Goal: Find specific page/section: Find specific page/section

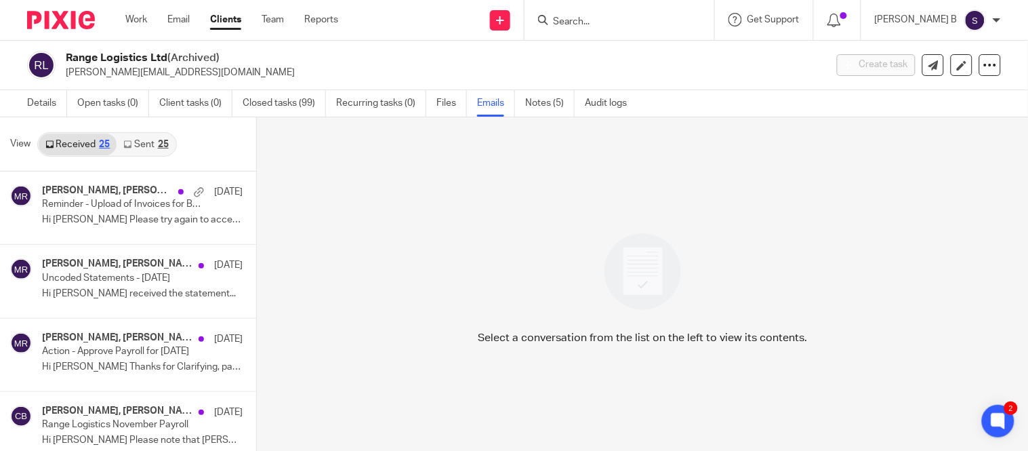
click at [592, 12] on form at bounding box center [623, 20] width 144 height 17
click at [585, 16] on input "Search" at bounding box center [612, 22] width 122 height 12
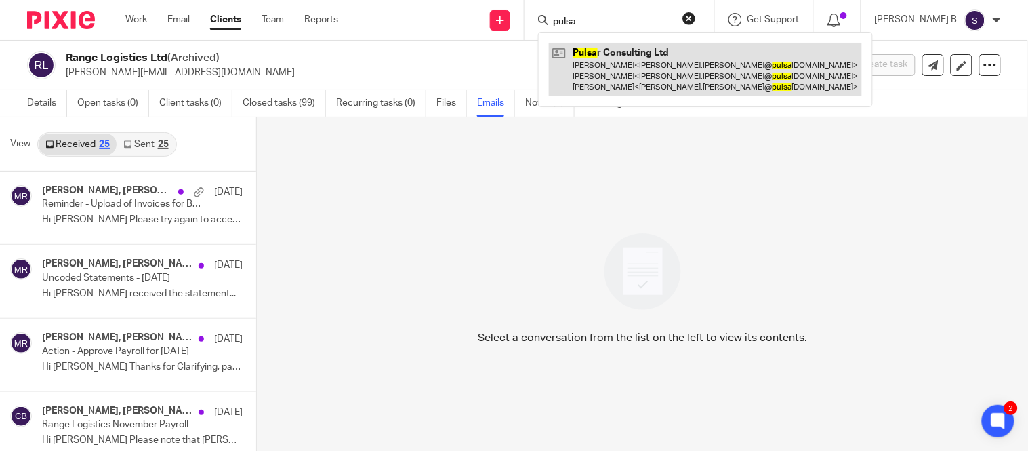
type input "pulsa"
click at [618, 53] on link at bounding box center [705, 70] width 313 height 54
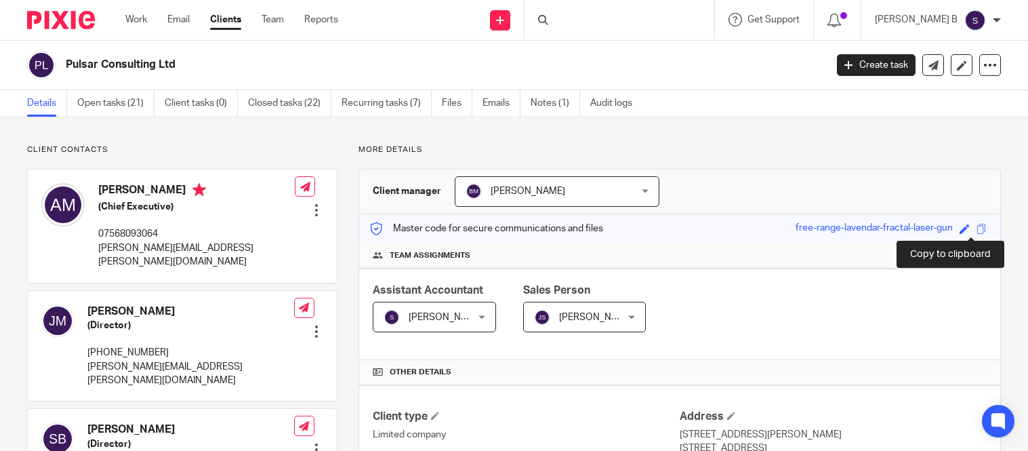
click at [976, 228] on span at bounding box center [981, 229] width 10 height 10
